Goal: Check status: Check status

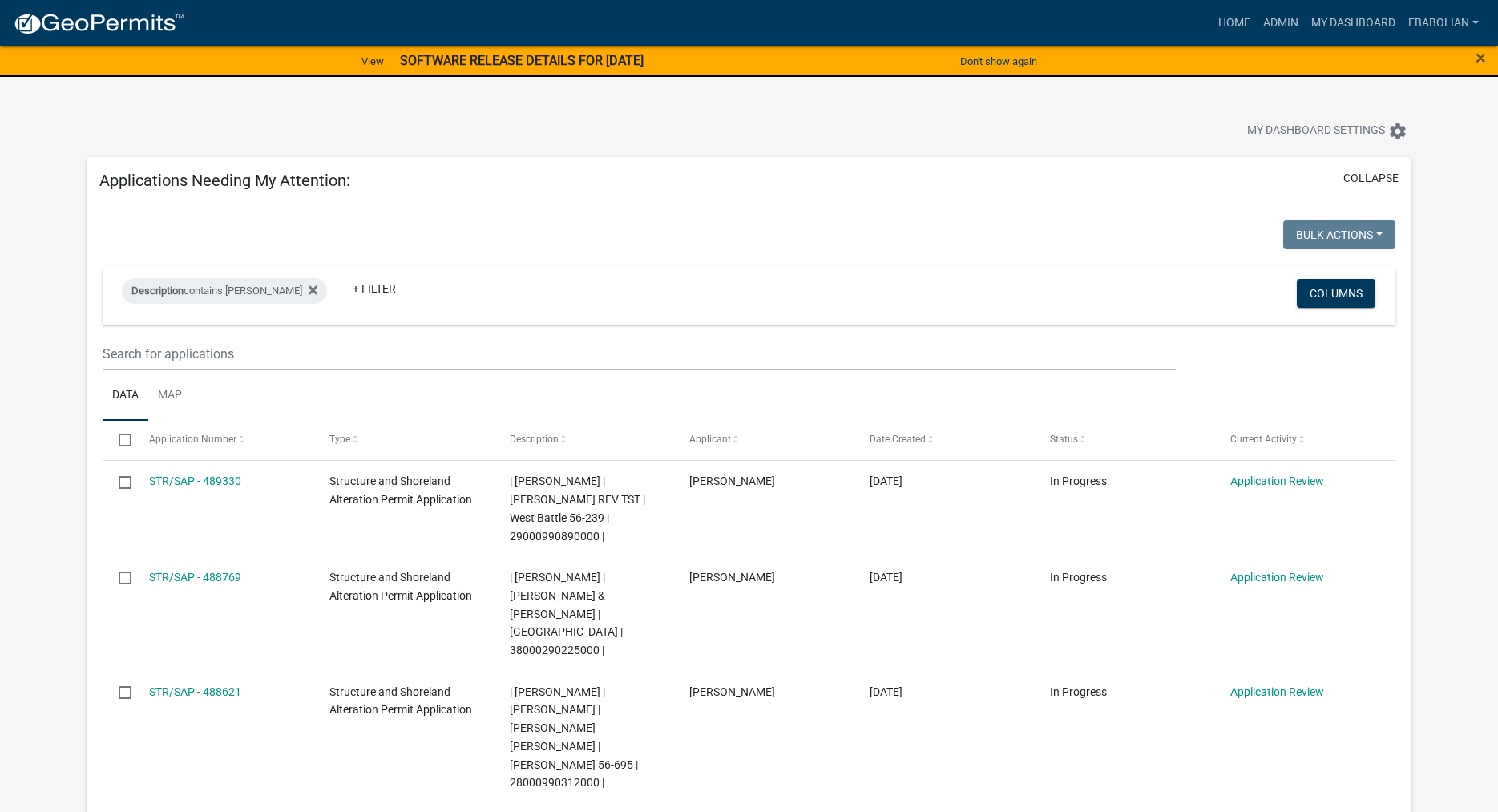
select select "3: 100"
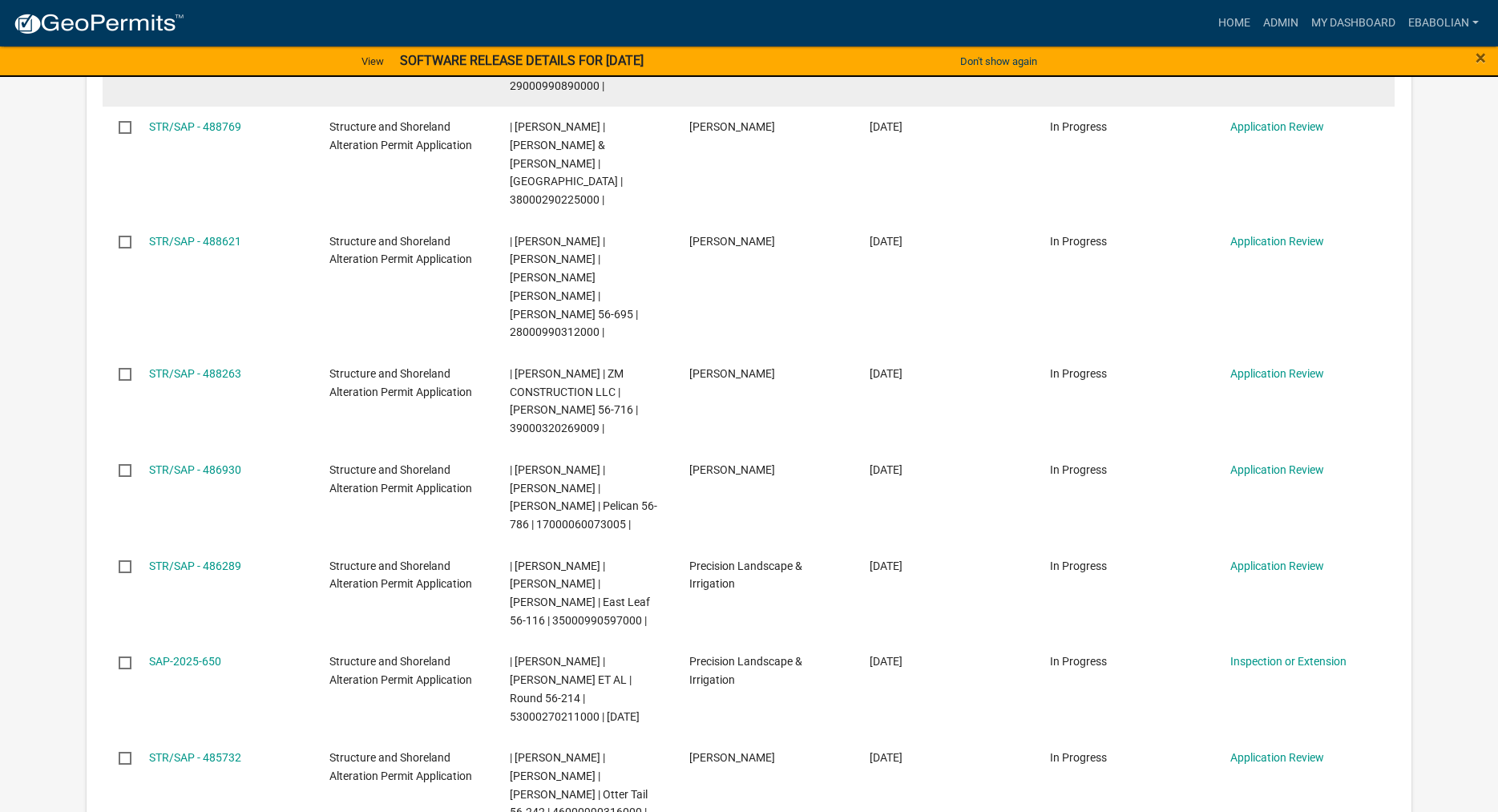
scroll to position [490, 0]
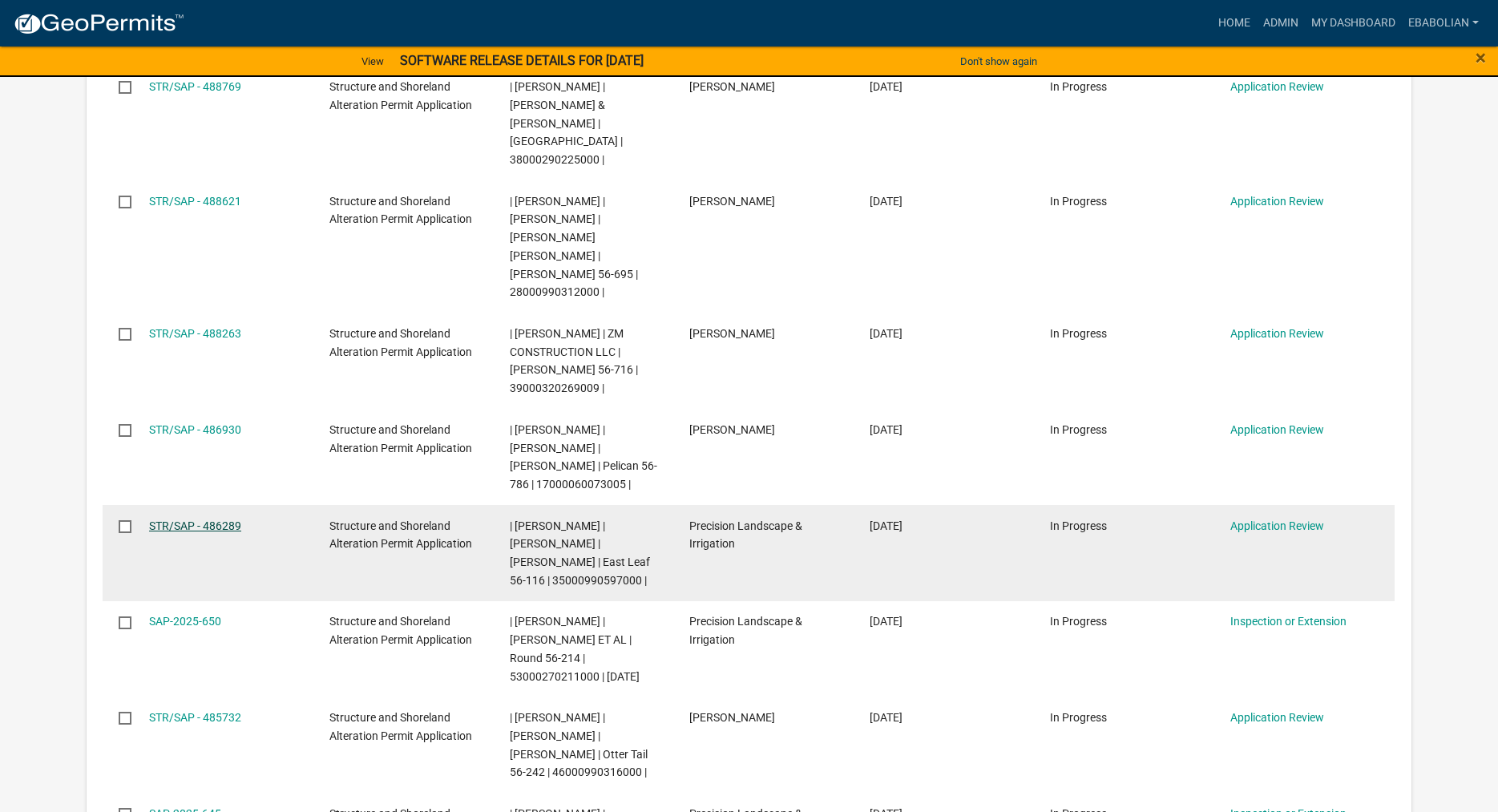
click at [230, 519] on link "STR/SAP - 486289" at bounding box center [195, 525] width 92 height 13
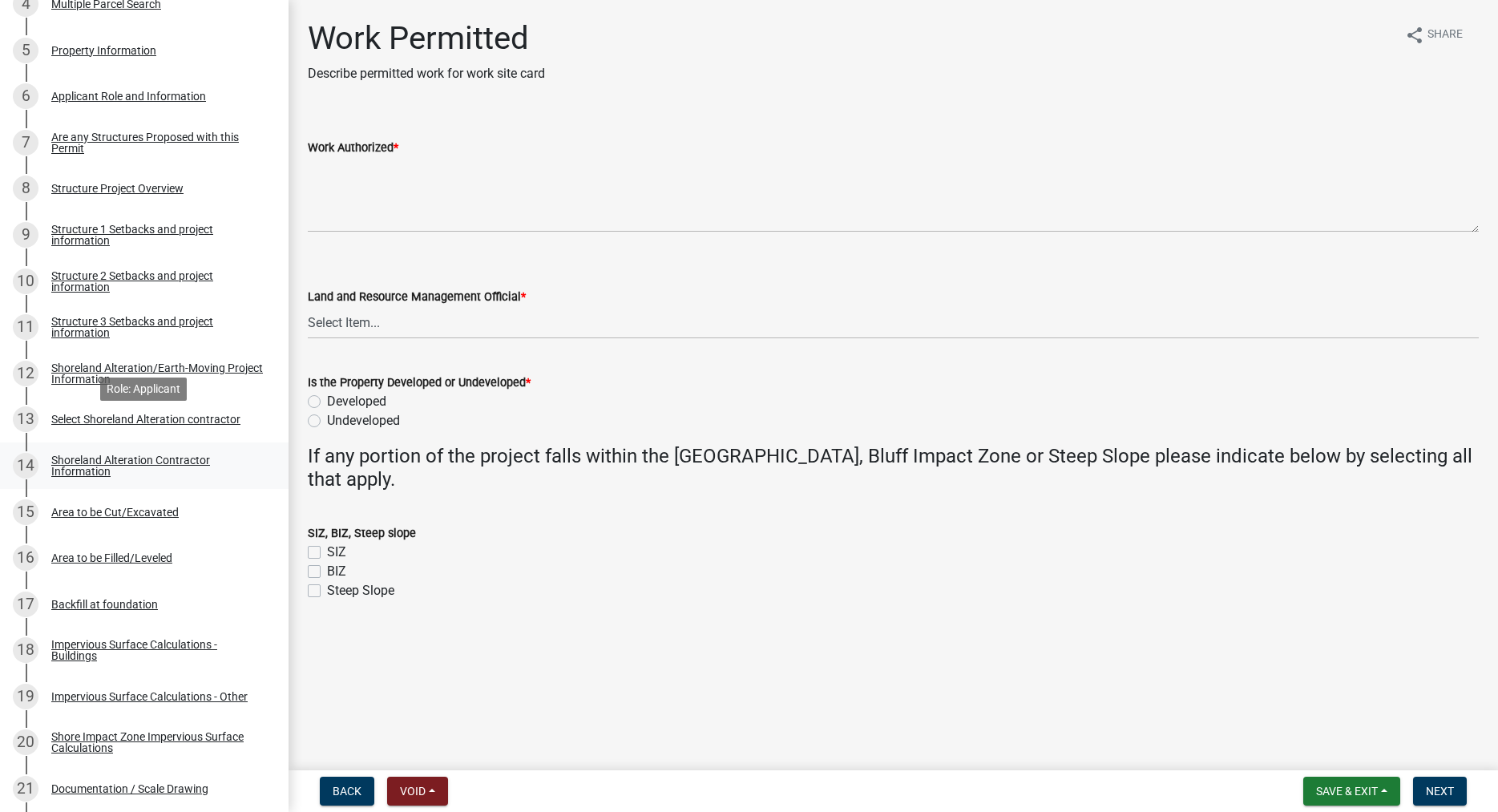
scroll to position [572, 0]
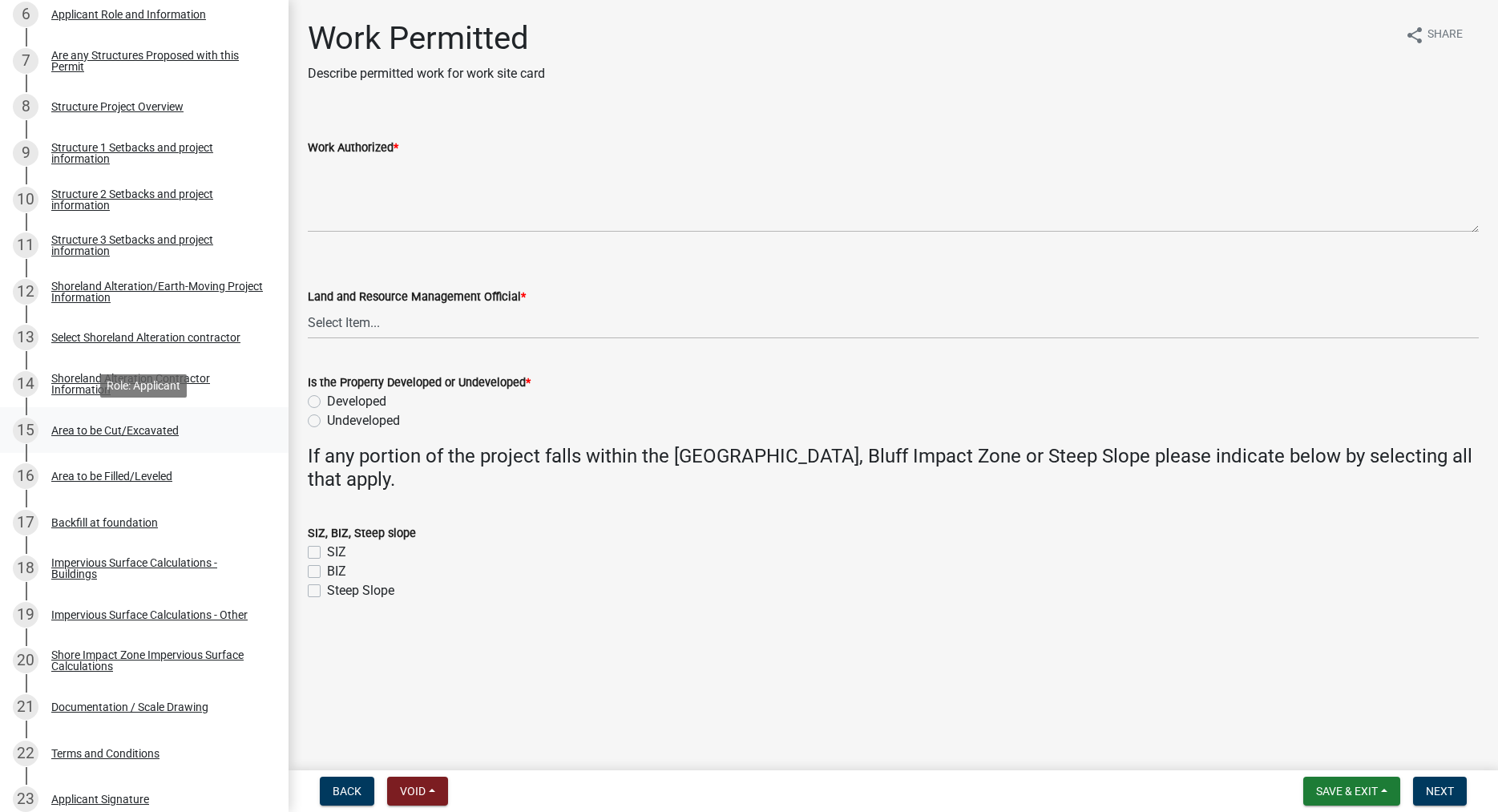
click at [101, 432] on div "Area to be Cut/Excavated" at bounding box center [114, 430] width 127 height 11
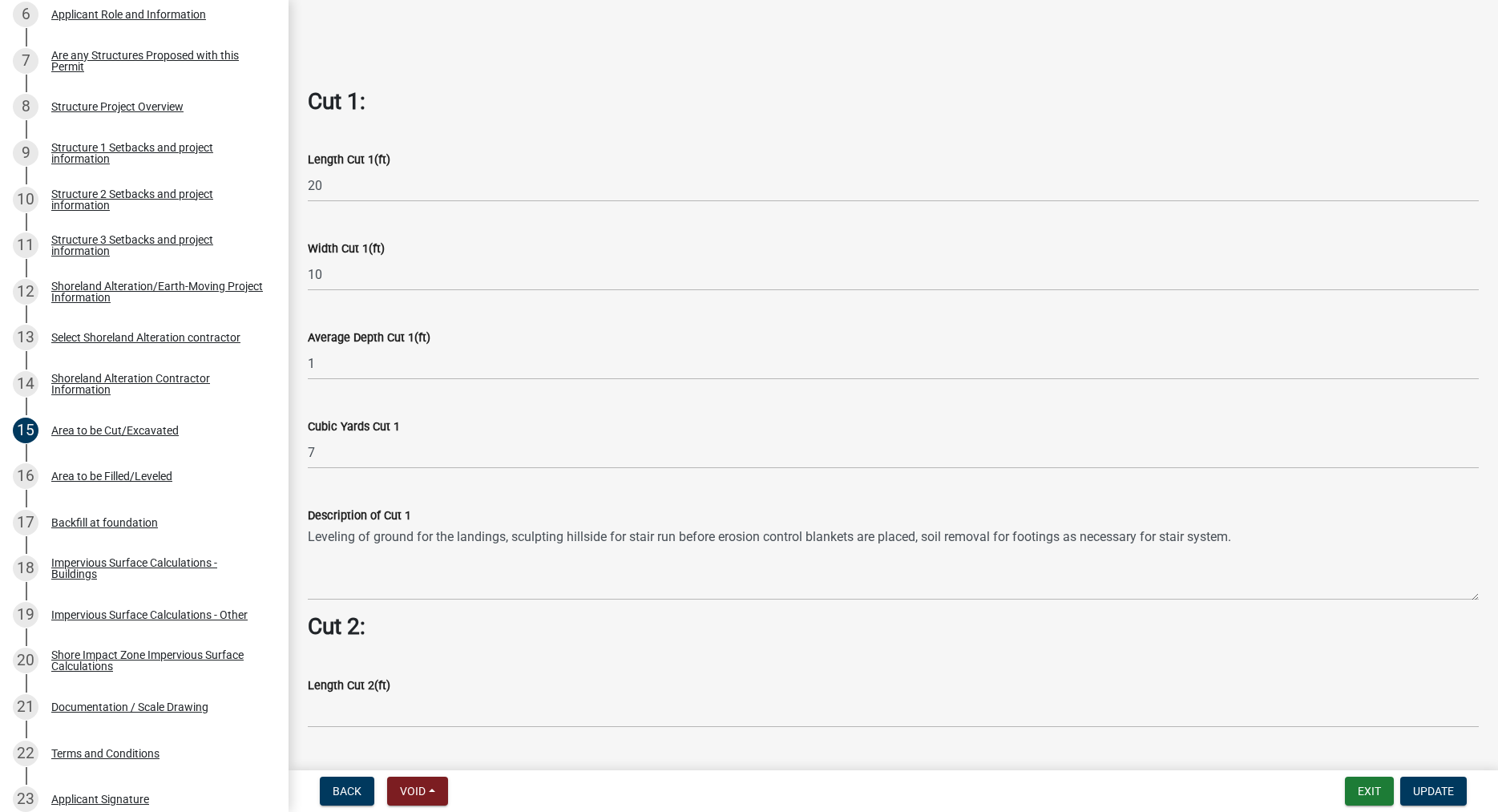
scroll to position [914, 0]
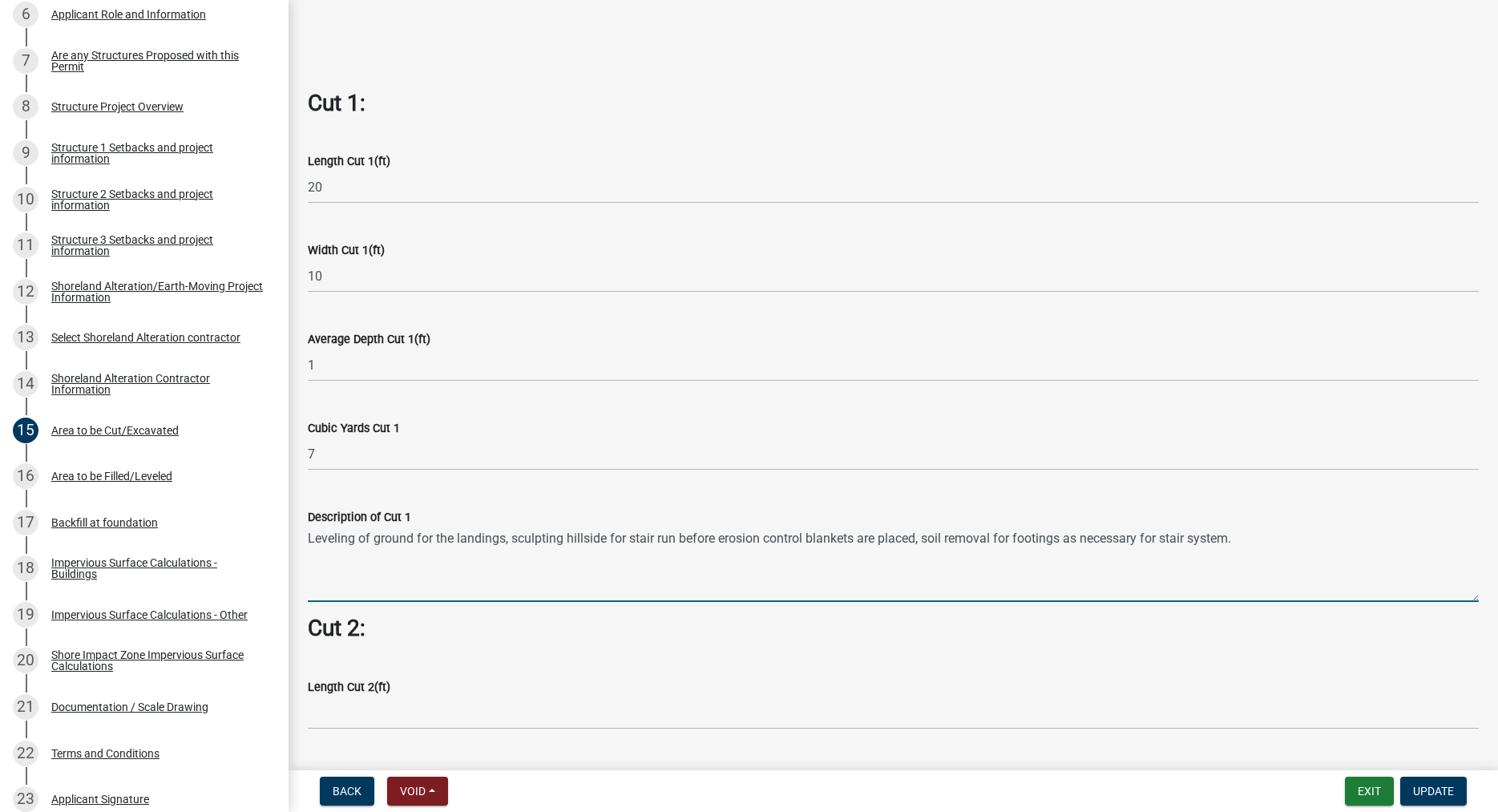
drag, startPoint x: 1238, startPoint y: 539, endPoint x: 315, endPoint y: 539, distance: 923.0
click at [307, 546] on textarea "Leveling of ground for the landings, sculpting hillside for stair run before er…" at bounding box center [892, 564] width 1171 height 76
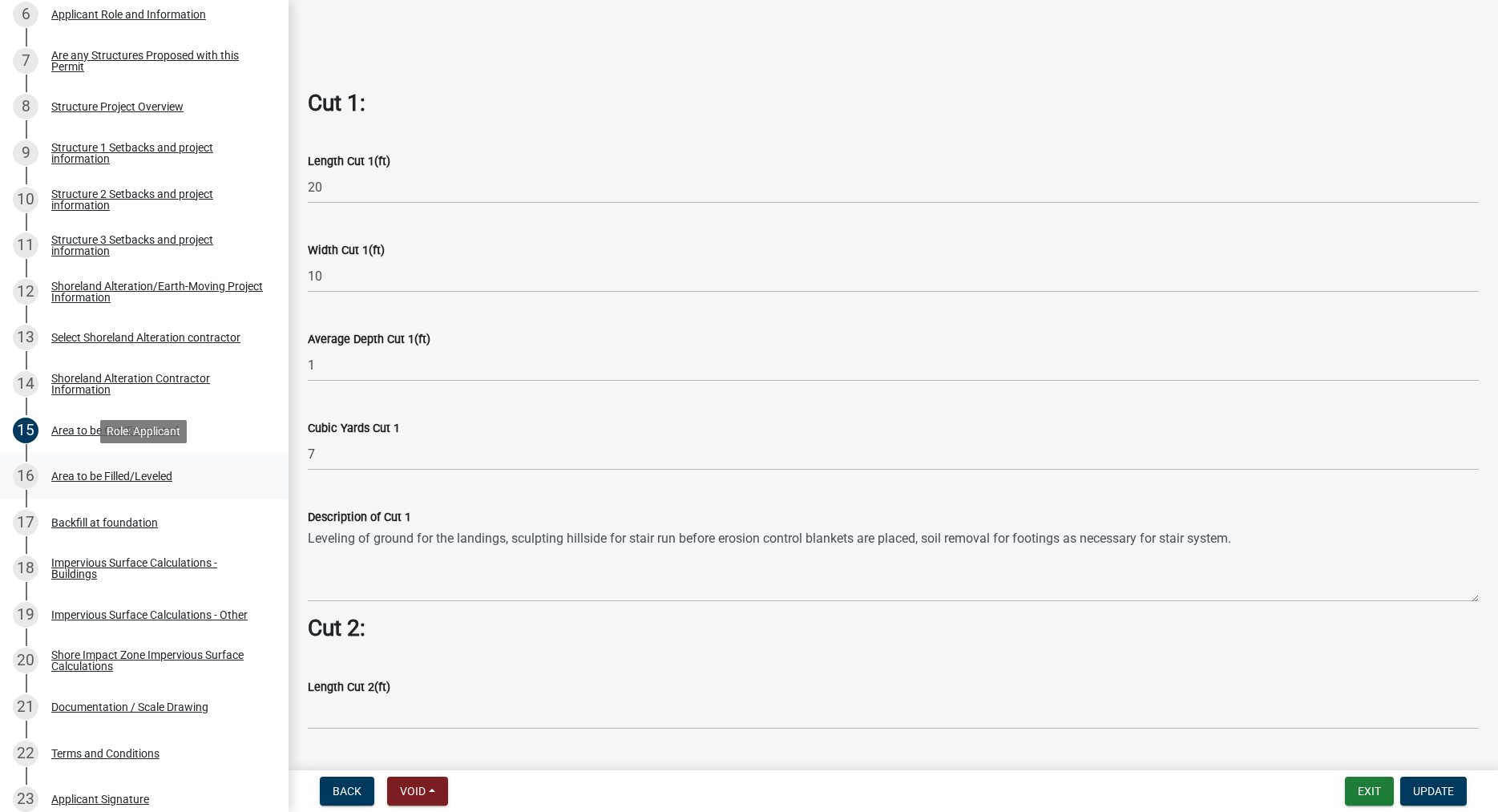
click at [139, 476] on div "Area to be Filled/Leveled" at bounding box center [112, 476] width 121 height 11
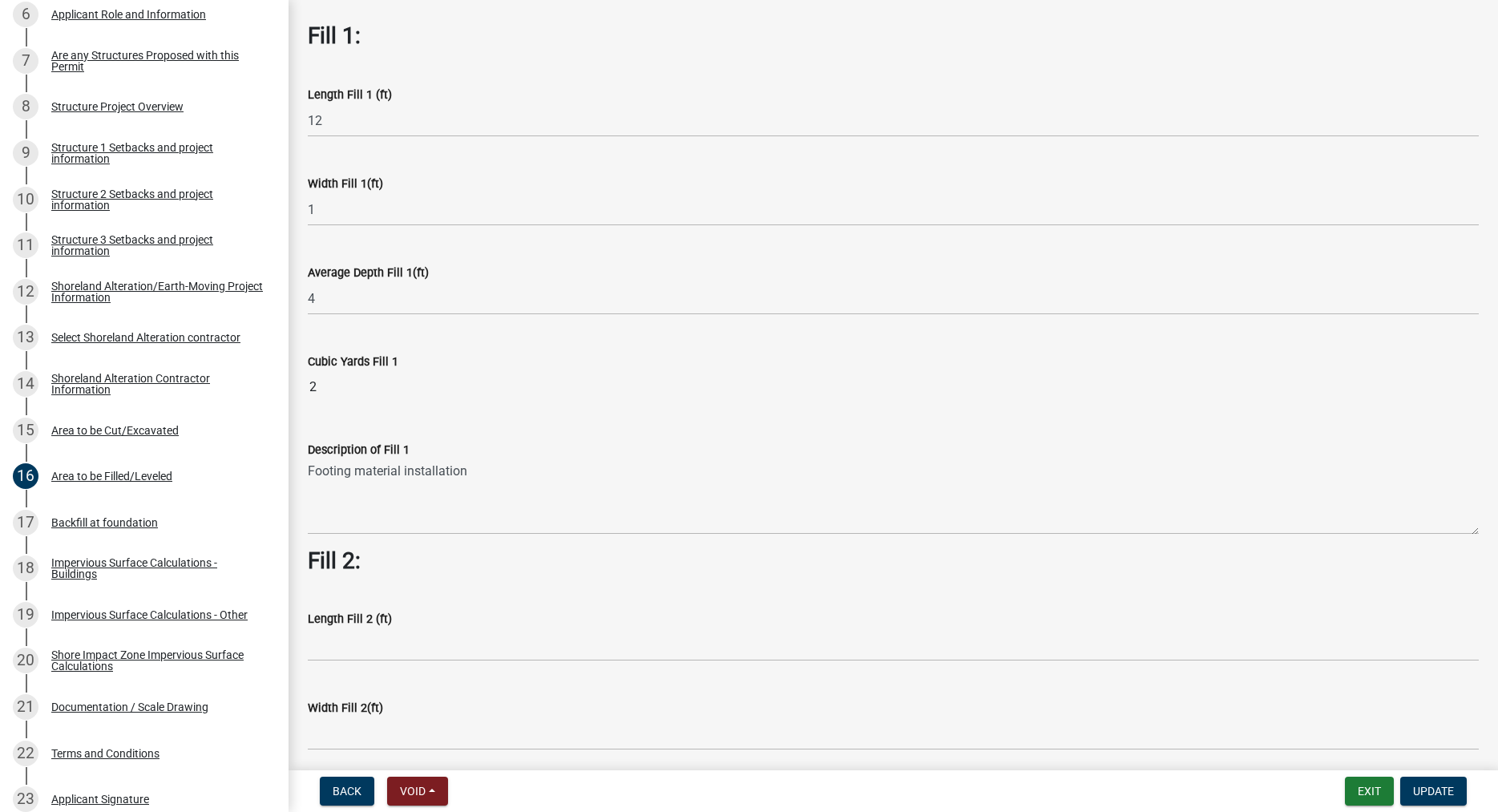
scroll to position [0, 0]
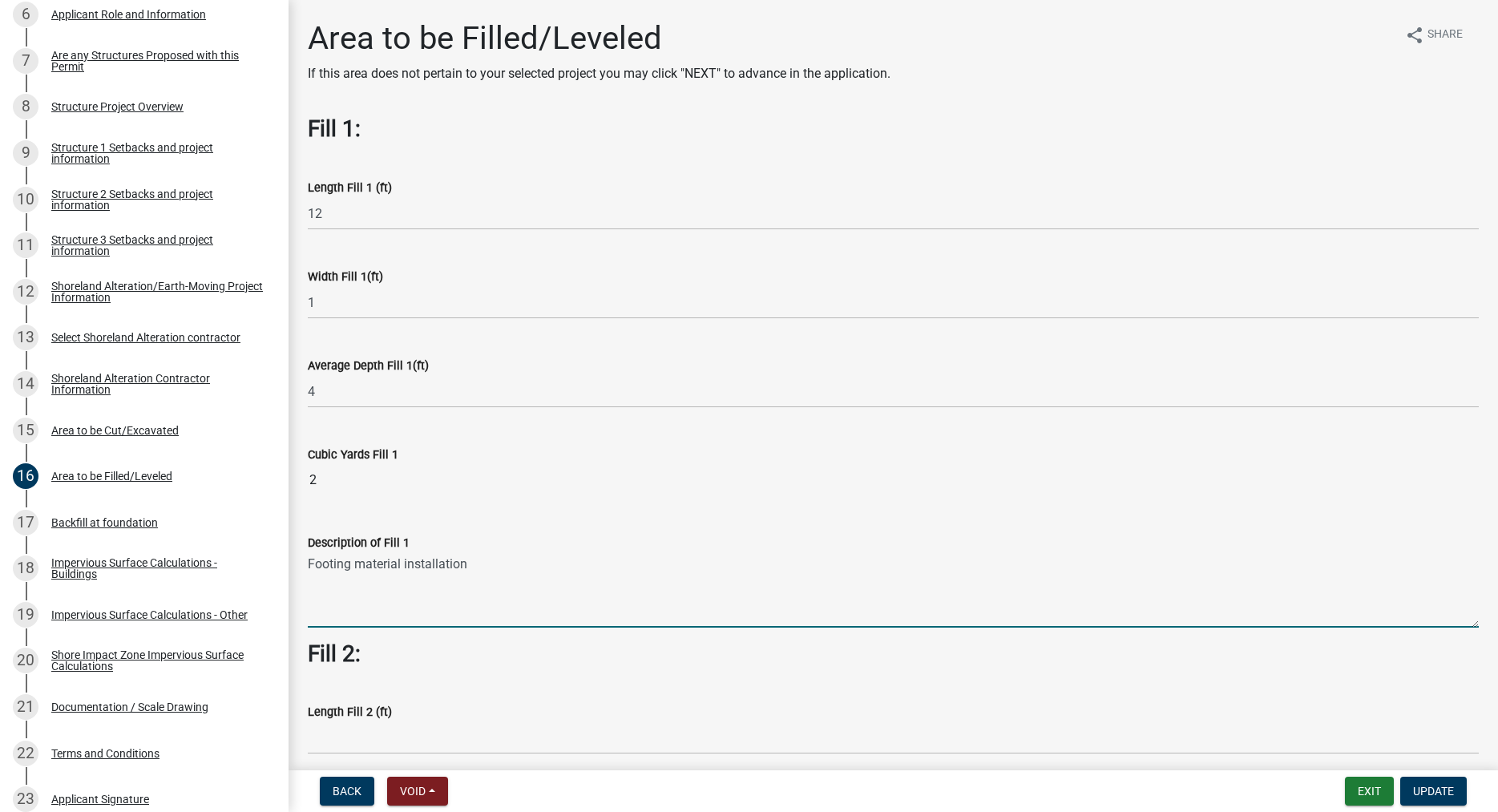
drag, startPoint x: 472, startPoint y: 561, endPoint x: 309, endPoint y: 570, distance: 163.2
click at [309, 570] on textarea "Footing material installation" at bounding box center [892, 590] width 1171 height 76
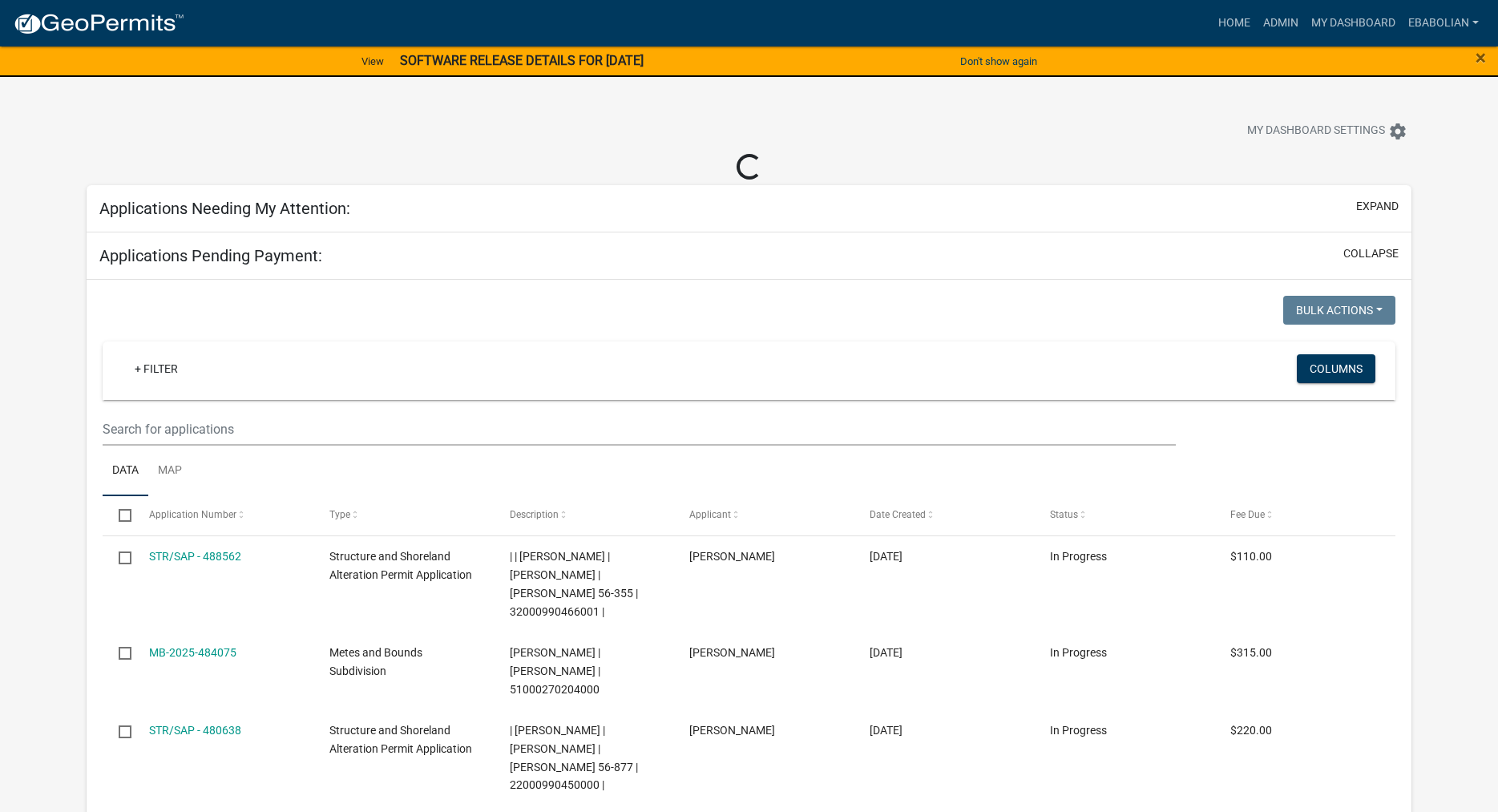
select select "3: 100"
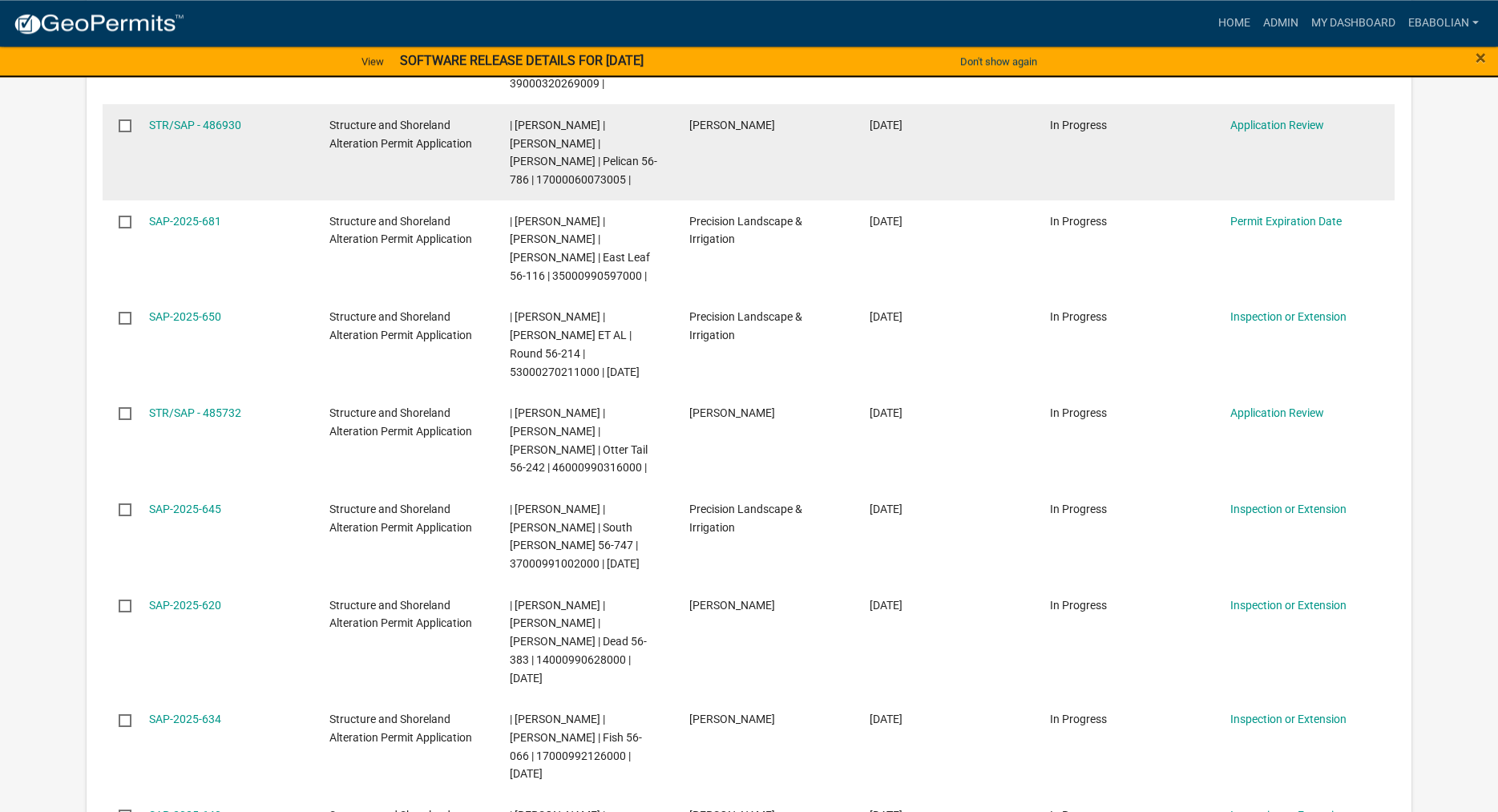
scroll to position [817, 0]
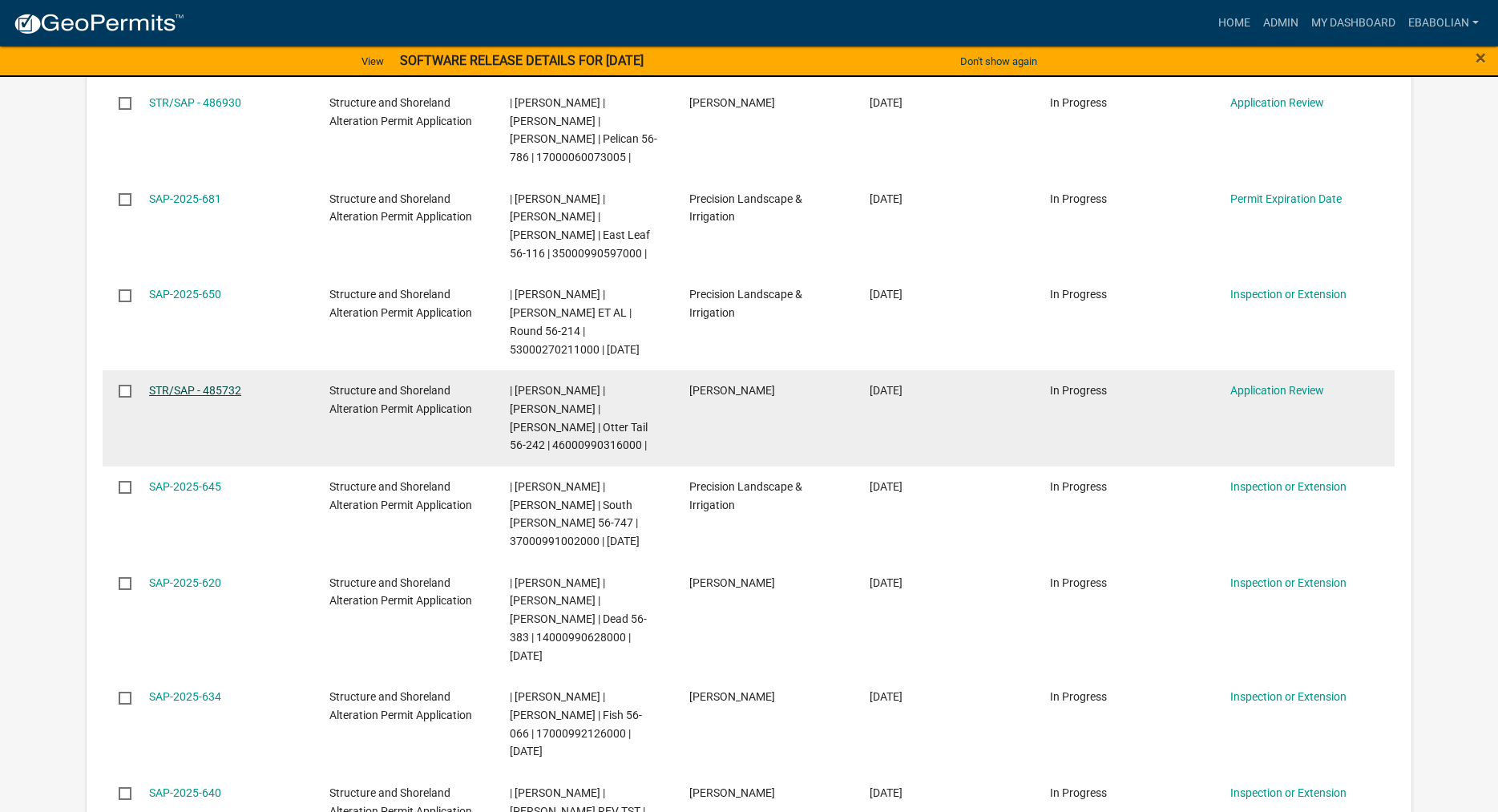
click at [210, 384] on link "STR/SAP - 485732" at bounding box center [195, 390] width 92 height 13
